Goal: Information Seeking & Learning: Learn about a topic

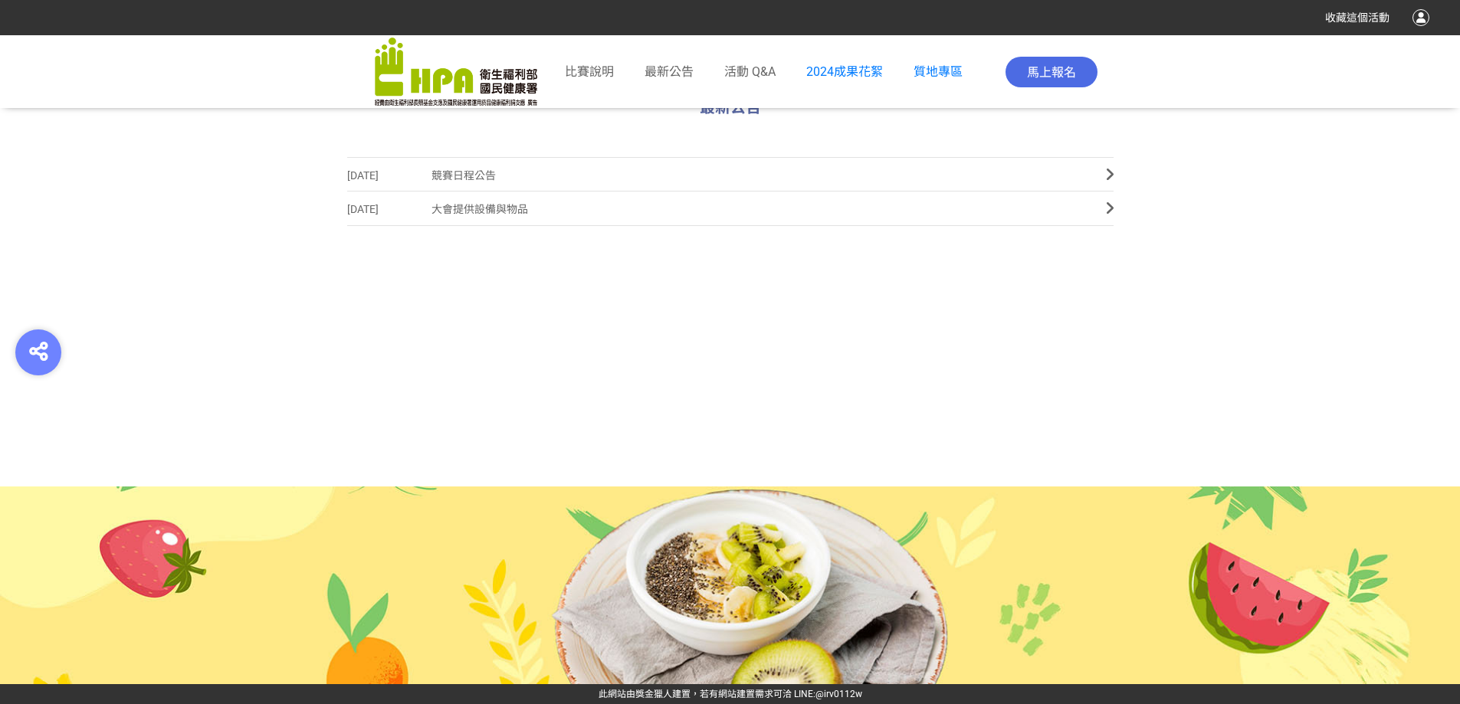
scroll to position [608, 0]
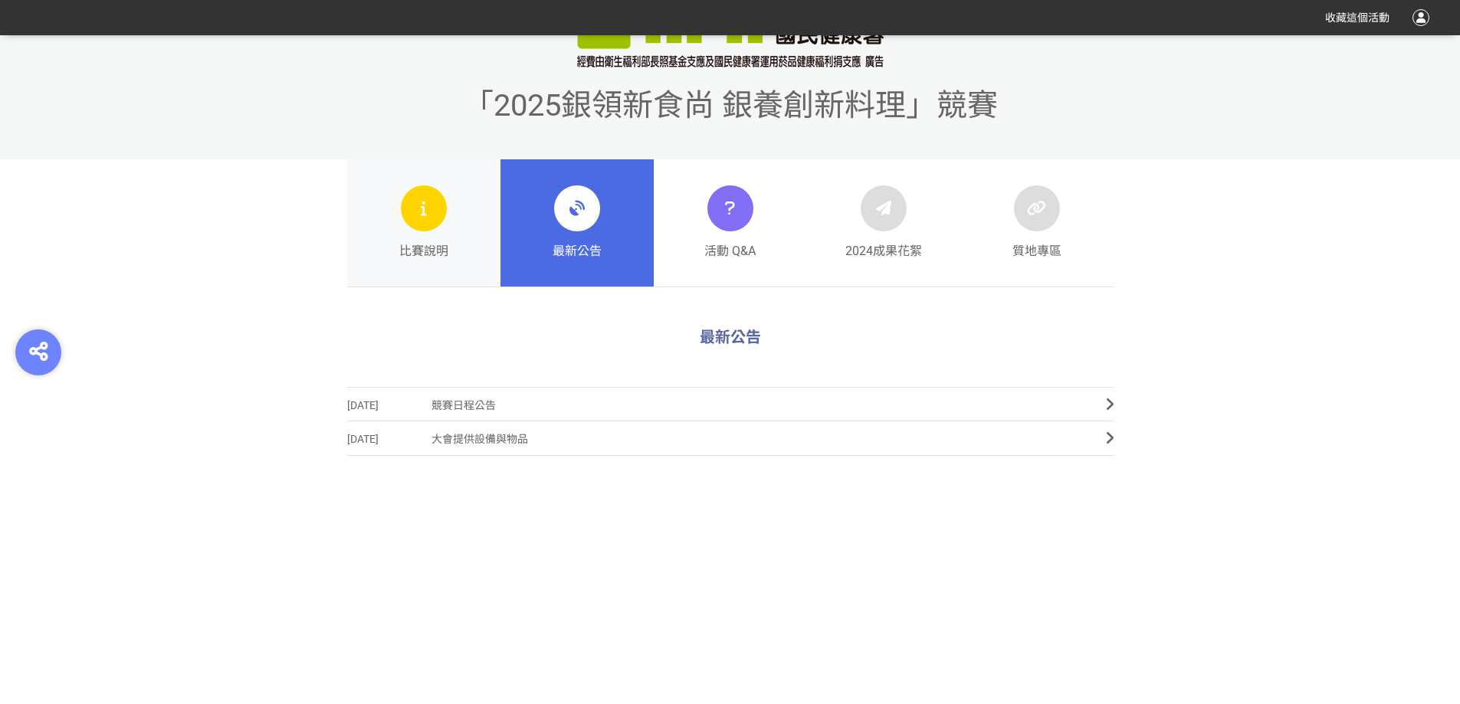
click at [441, 216] on div at bounding box center [424, 208] width 46 height 46
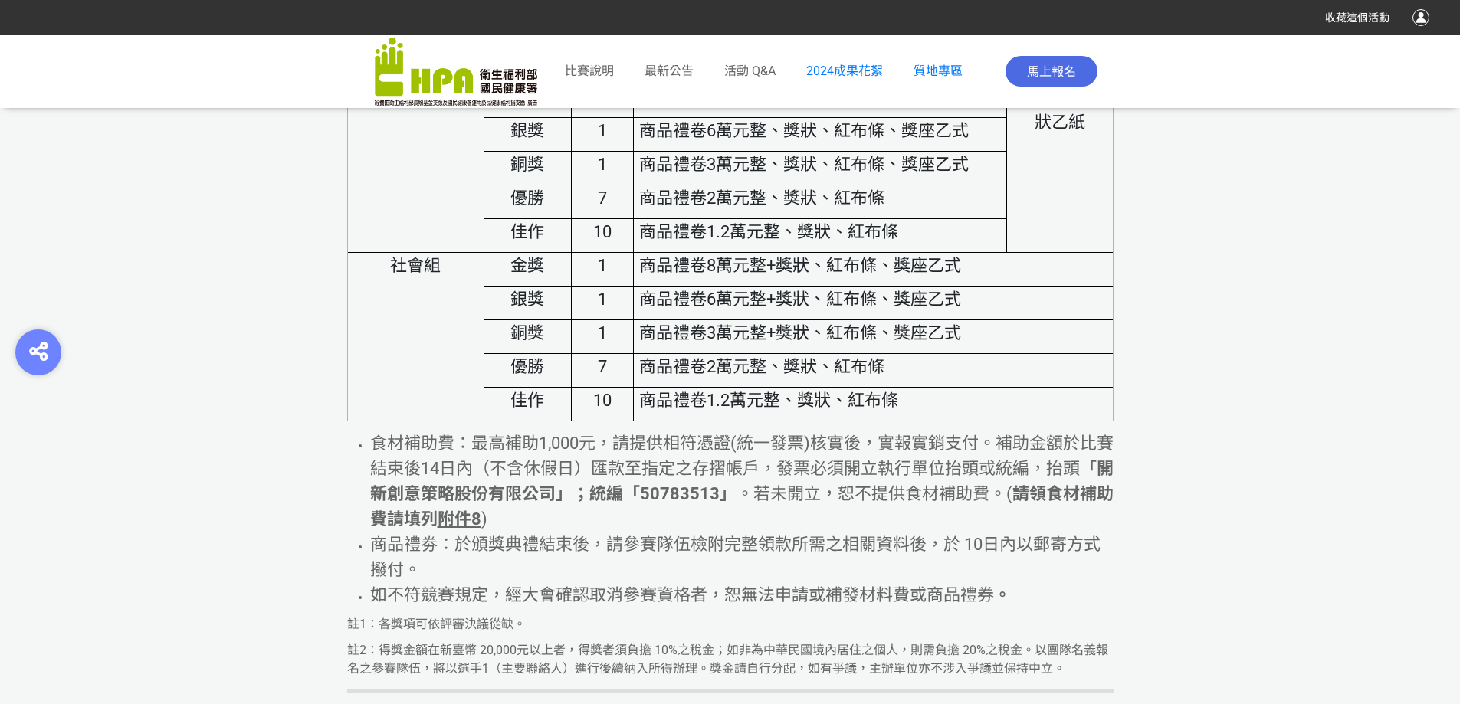
scroll to position [6974, 0]
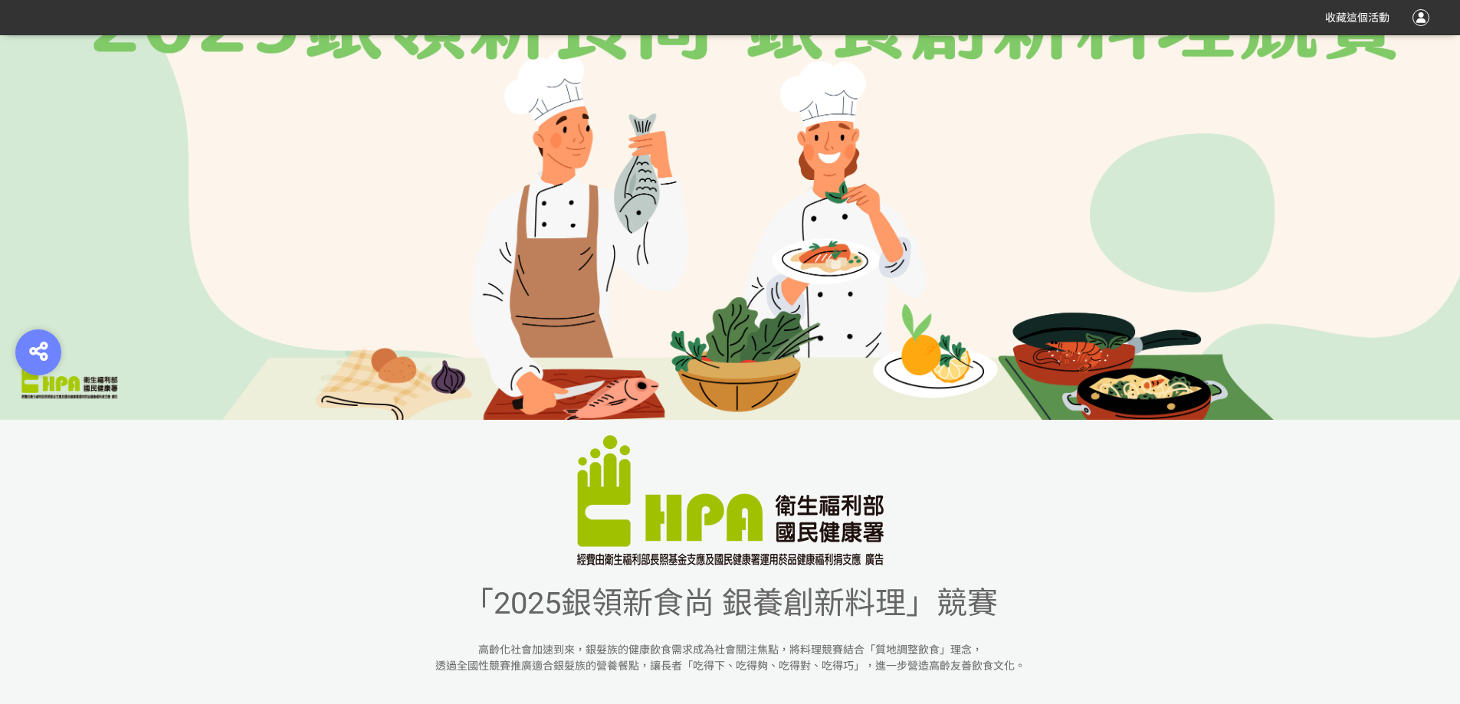
scroll to position [383, 0]
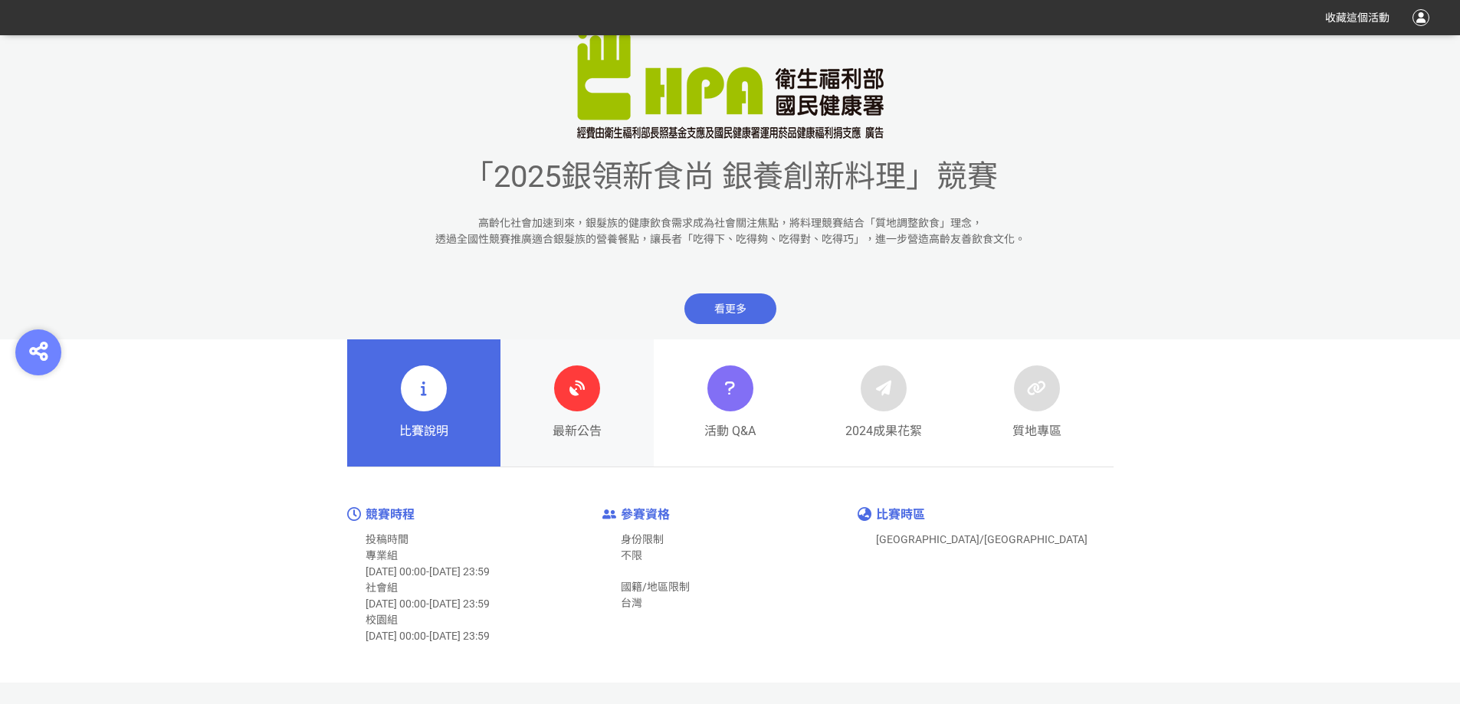
click at [571, 394] on icon at bounding box center [577, 389] width 28 height 28
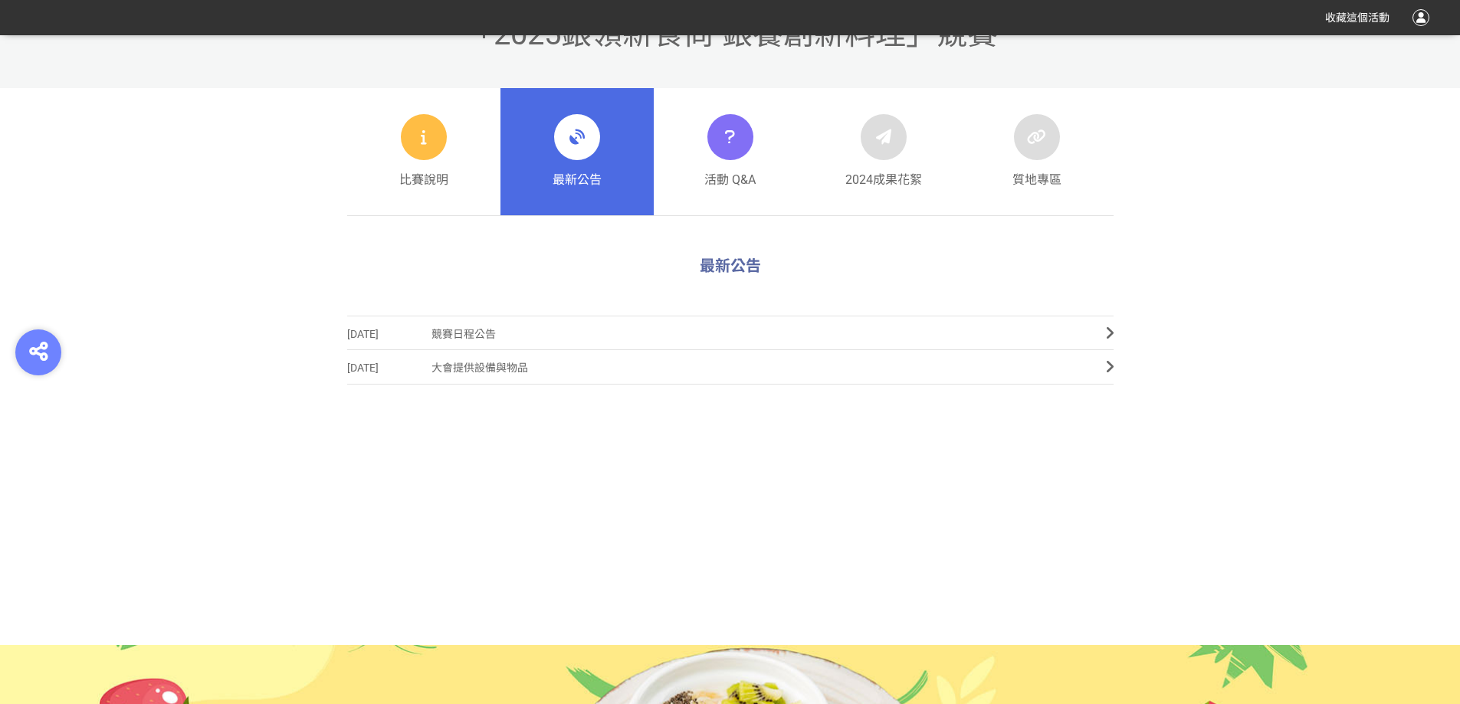
scroll to position [761, 0]
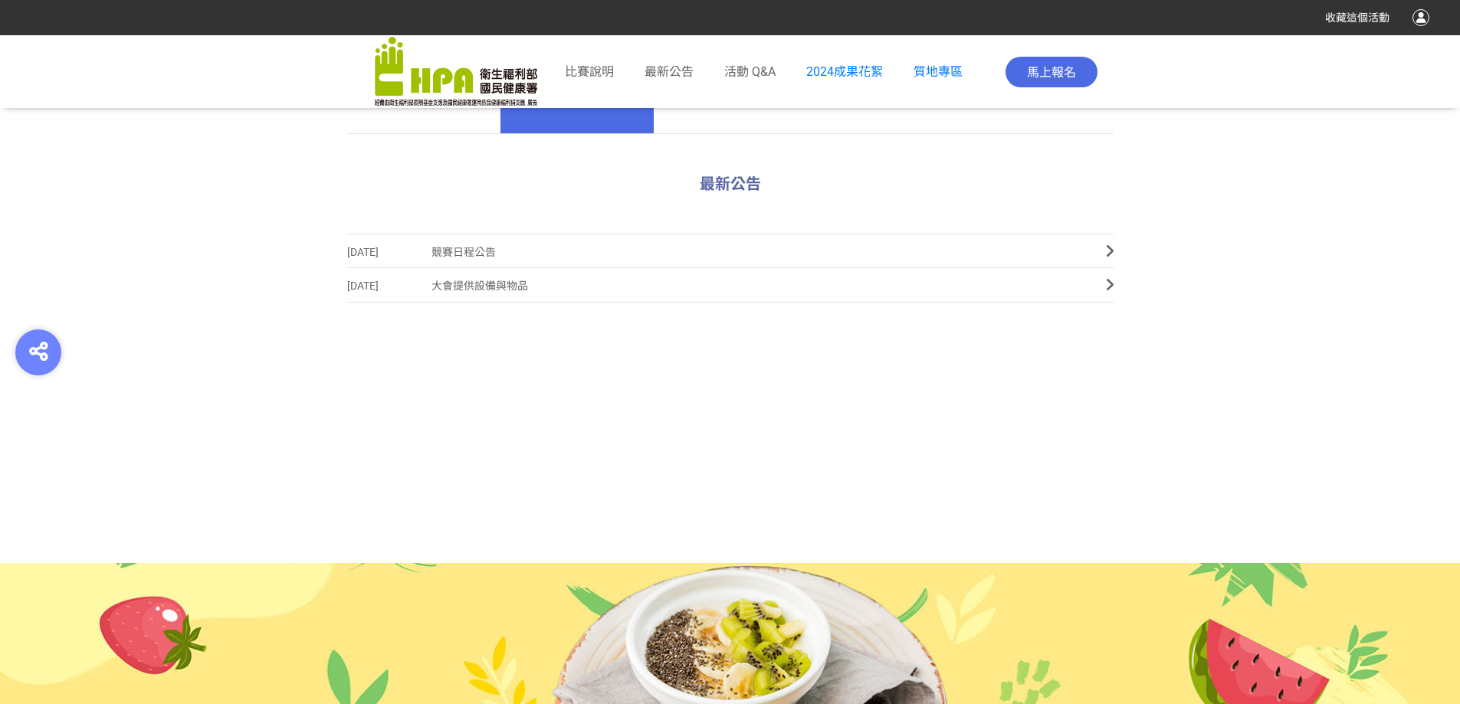
click at [505, 252] on span "競賽日程公告" at bounding box center [756, 252] width 651 height 34
